Goal: Task Accomplishment & Management: Manage account settings

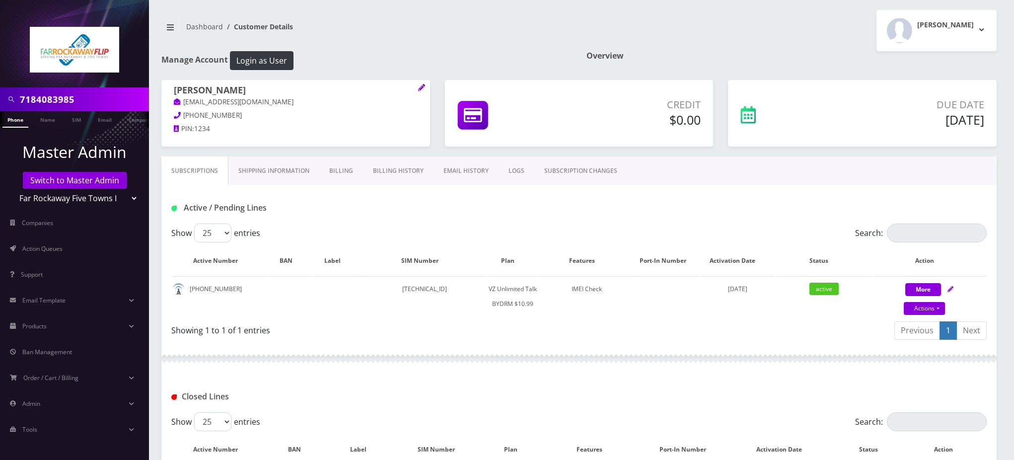
scroll to position [169, 0]
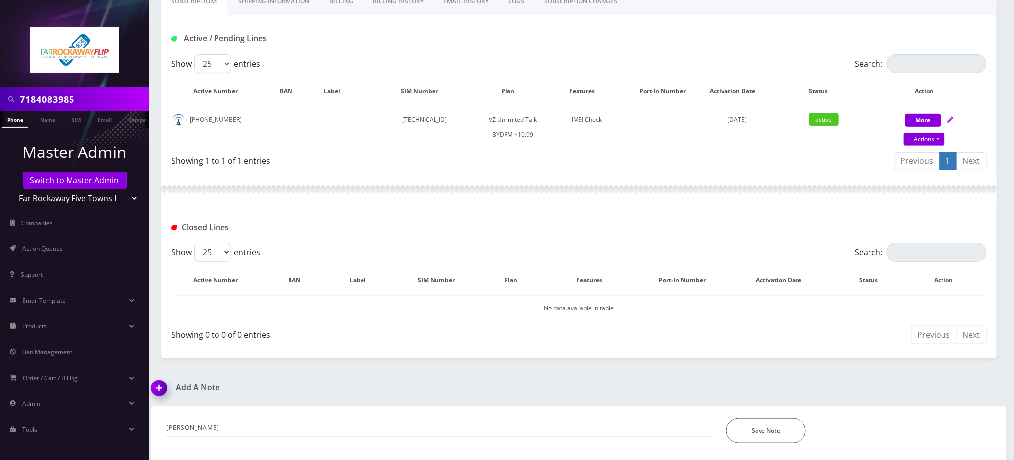
click at [0, 101] on div "7184083985" at bounding box center [74, 99] width 149 height 24
paste input "9292870124"
type input "9292870124"
click at [12, 122] on link "Phone" at bounding box center [15, 119] width 26 height 16
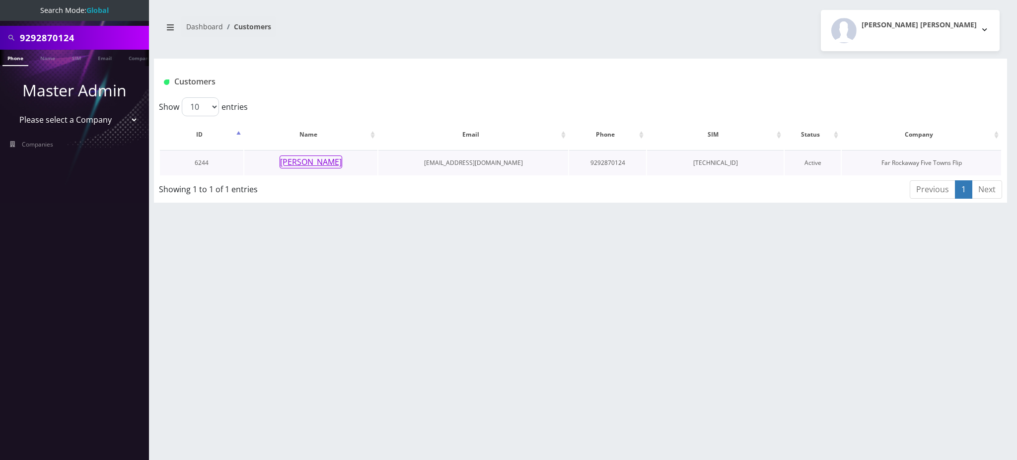
click at [309, 162] on button "[PERSON_NAME]" at bounding box center [311, 161] width 63 height 13
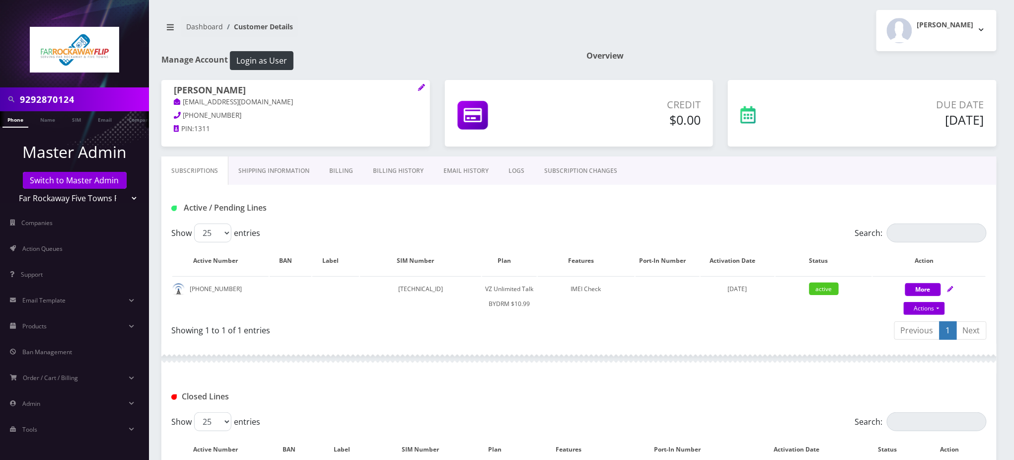
click at [587, 170] on link "SUBSCRIPTION CHANGES" at bounding box center [580, 170] width 93 height 29
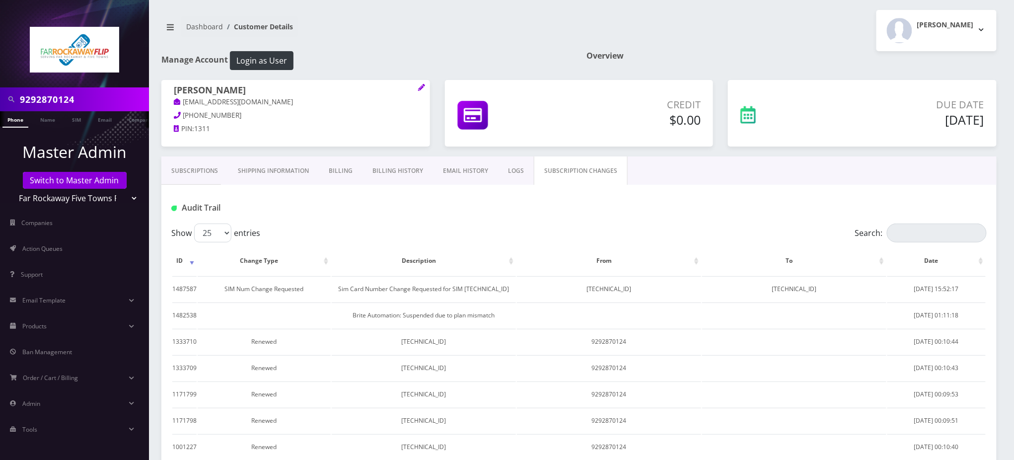
click at [199, 167] on link "Subscriptions" at bounding box center [194, 170] width 67 height 29
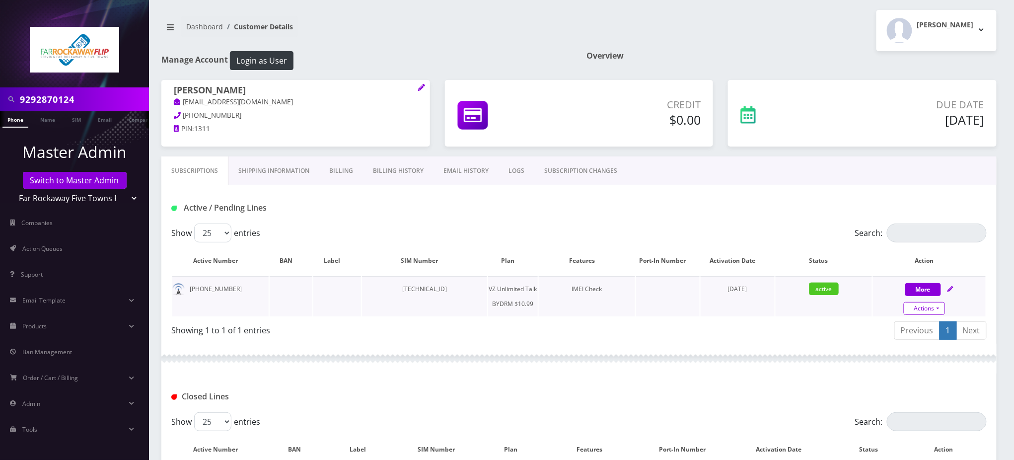
click at [920, 308] on link "Actions" at bounding box center [924, 308] width 41 height 13
select select "469"
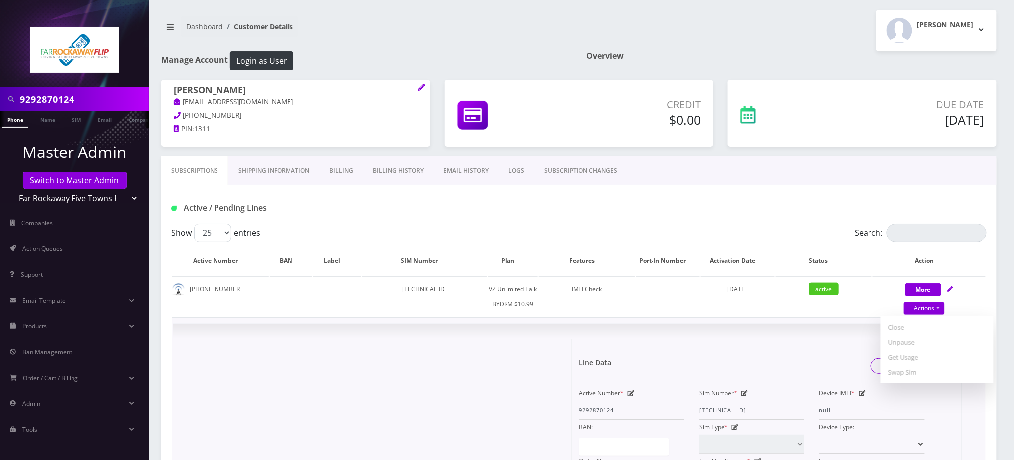
click at [746, 390] on icon at bounding box center [744, 393] width 7 height 6
click at [735, 404] on input "89148000010413093733" at bounding box center [751, 410] width 105 height 19
paste input "34299"
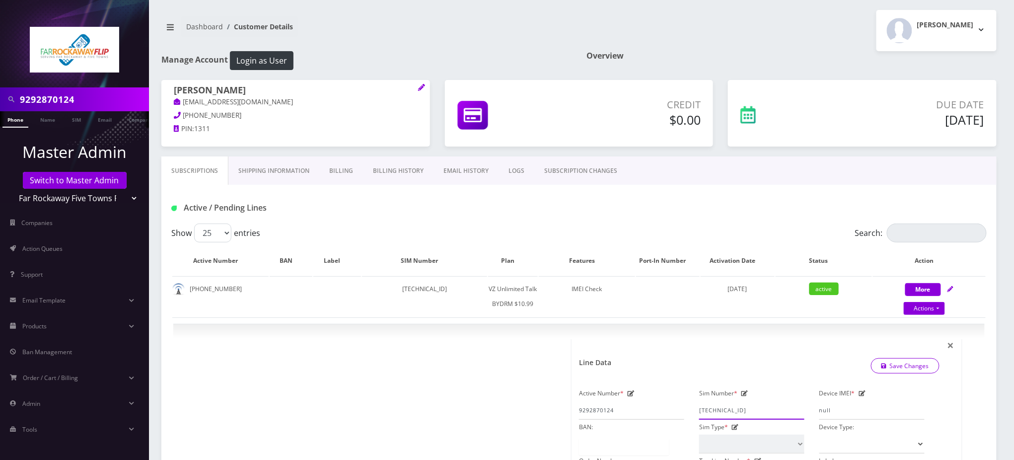
type input "89148000010413034299"
click at [861, 390] on icon at bounding box center [862, 393] width 7 height 6
paste input "354834104263300"
paste input "text"
type input "354834104263300"
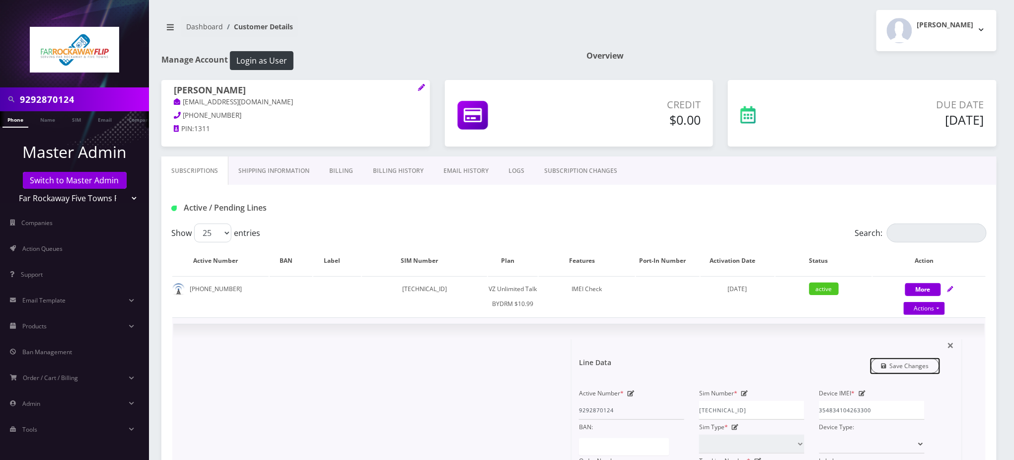
click at [922, 364] on link "Save Changes" at bounding box center [905, 365] width 69 height 15
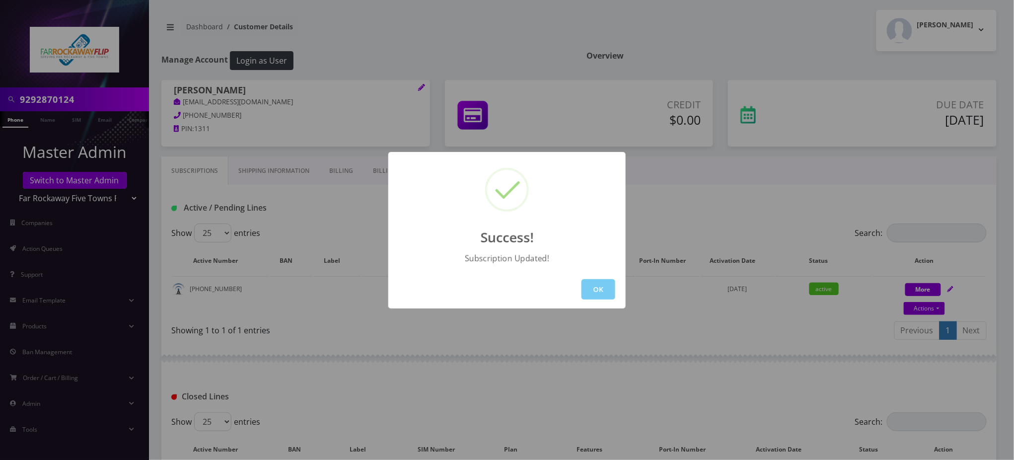
click at [593, 284] on button "OK" at bounding box center [599, 289] width 34 height 20
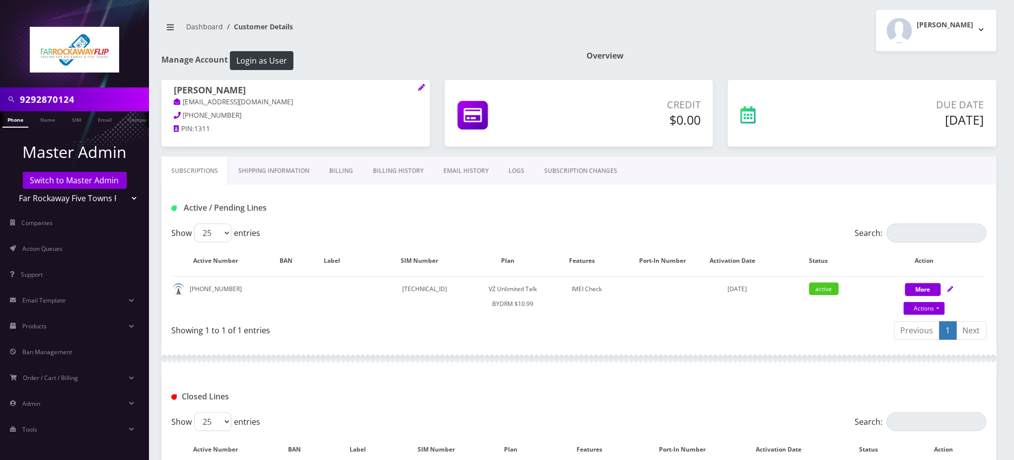
drag, startPoint x: 90, startPoint y: 95, endPoint x: 0, endPoint y: 80, distance: 91.6
click at [0, 80] on nav "9292870124 Phone Name SIM Email Company Customer Master Admin Switch to Master …" at bounding box center [74, 230] width 149 height 460
paste input "7189386902"
type input "7189386902"
click at [13, 120] on link "Phone" at bounding box center [15, 119] width 26 height 16
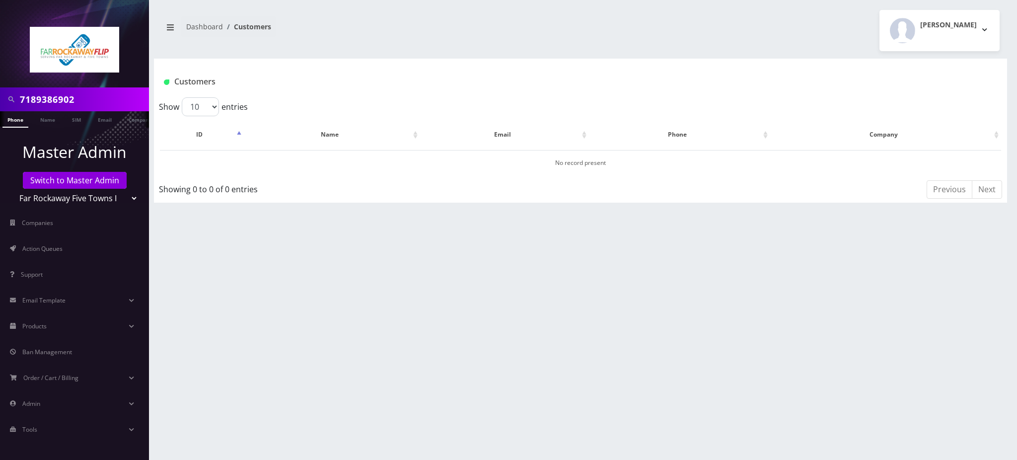
drag, startPoint x: 94, startPoint y: 93, endPoint x: 0, endPoint y: 64, distance: 98.9
click at [0, 67] on nav "7189386902 Phone Name SIM Email Company Customer Master Admin Switch to Master …" at bounding box center [74, 230] width 149 height 460
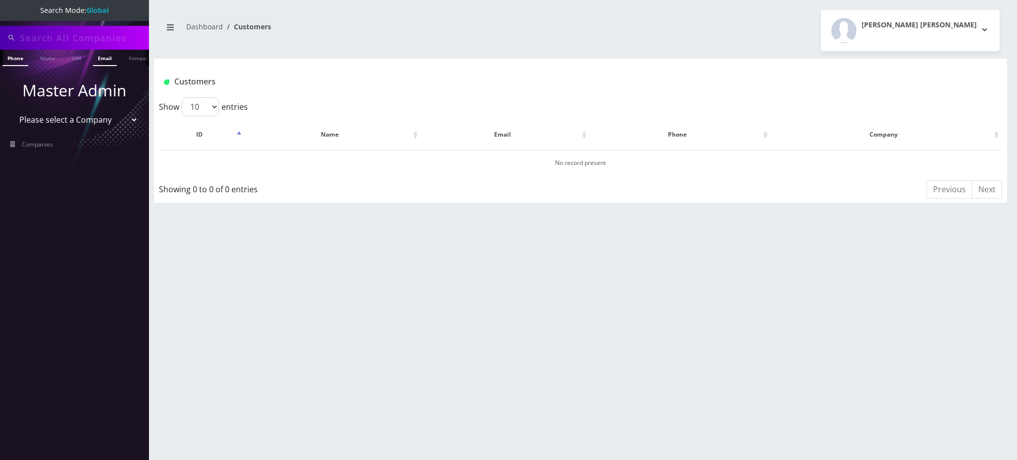
scroll to position [0, 4]
type input "9296254448"
click at [13, 60] on link "Phone" at bounding box center [11, 58] width 26 height 16
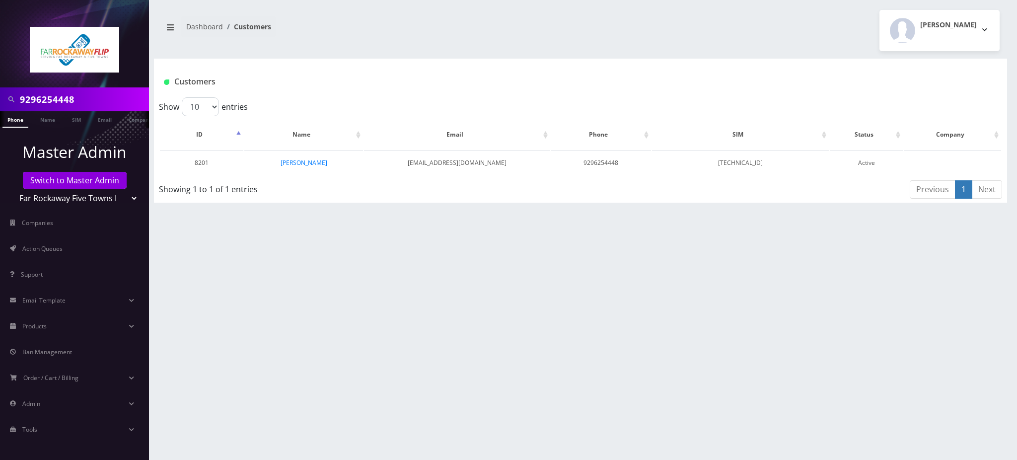
scroll to position [0, 4]
drag, startPoint x: 36, startPoint y: 99, endPoint x: 141, endPoint y: 118, distance: 107.0
click at [141, 118] on nav "9296254448 Phone Name SIM Email Company Customer Master Admin Switch to Master …" at bounding box center [74, 230] width 149 height 460
click at [206, 114] on div "929651 Phone Name SIM Email Company Customer Master Admin Switch to Master Admi…" at bounding box center [508, 230] width 1017 height 460
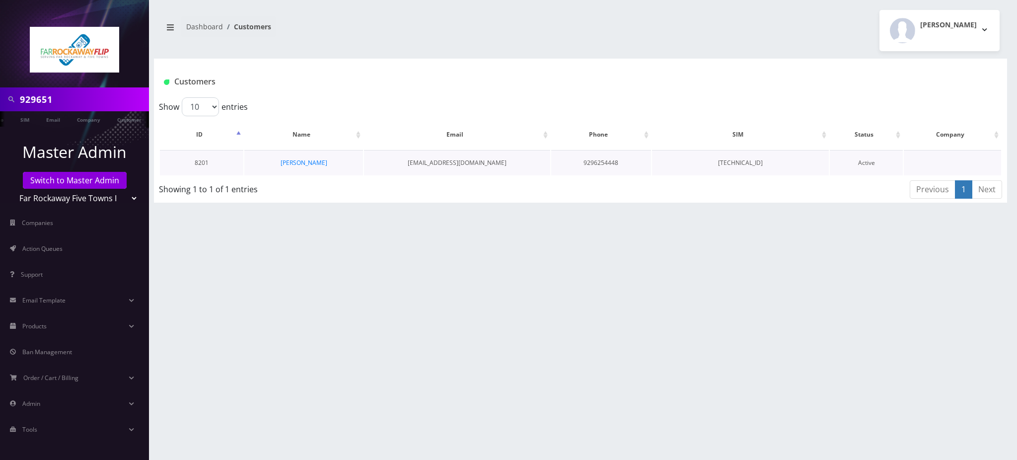
drag, startPoint x: 362, startPoint y: 146, endPoint x: 372, endPoint y: 148, distance: 11.2
click at [374, 148] on table "ID Name Email Phone SIM Status Company 8201 [PERSON_NAME] [EMAIL_ADDRESS][DOMAI…" at bounding box center [580, 147] width 843 height 57
click at [122, 103] on input "929651" at bounding box center [83, 99] width 127 height 19
type input "9296516249"
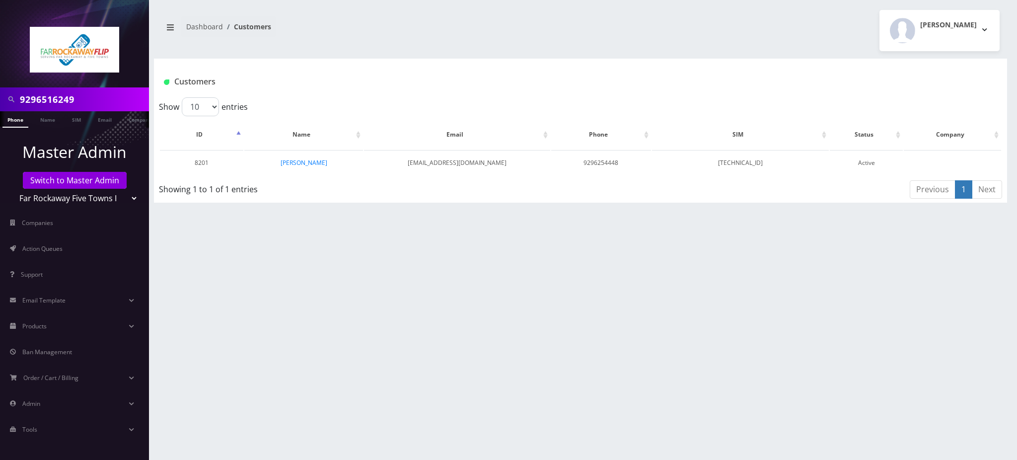
click at [18, 122] on link "Phone" at bounding box center [15, 119] width 26 height 16
click at [306, 161] on link "[PERSON_NAME]" at bounding box center [299, 162] width 47 height 8
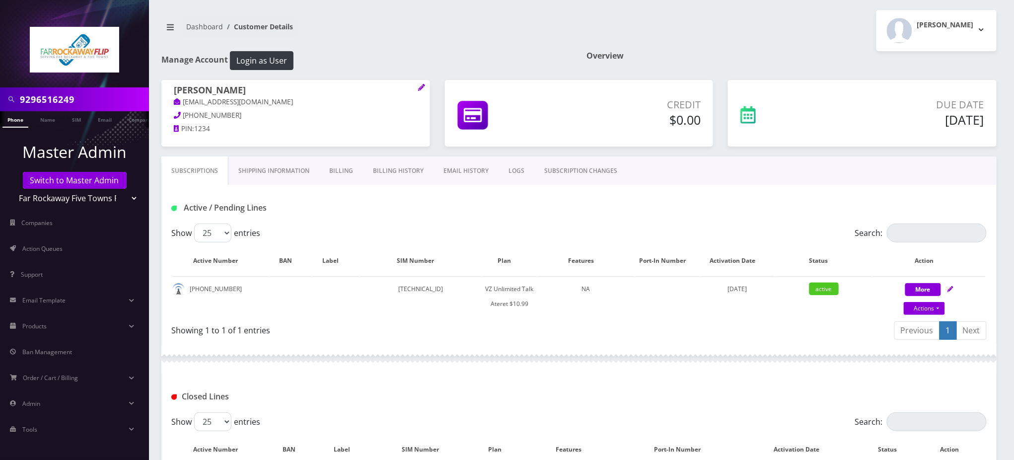
click at [59, 92] on input "9296516249" at bounding box center [83, 99] width 127 height 19
click at [928, 305] on link "Actions" at bounding box center [924, 308] width 41 height 13
select select "483"
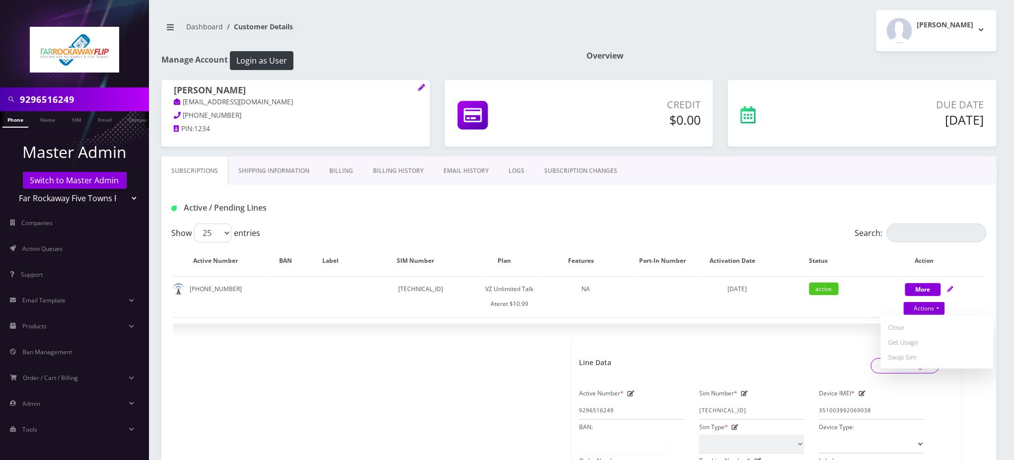
click at [441, 32] on nav "Dashboard Customer Details" at bounding box center [366, 30] width 410 height 28
click at [525, 207] on div "Active / Pending Lines" at bounding box center [579, 208] width 830 height 16
drag, startPoint x: 399, startPoint y: 51, endPoint x: 499, endPoint y: 2, distance: 111.5
